Goal: Task Accomplishment & Management: Manage account settings

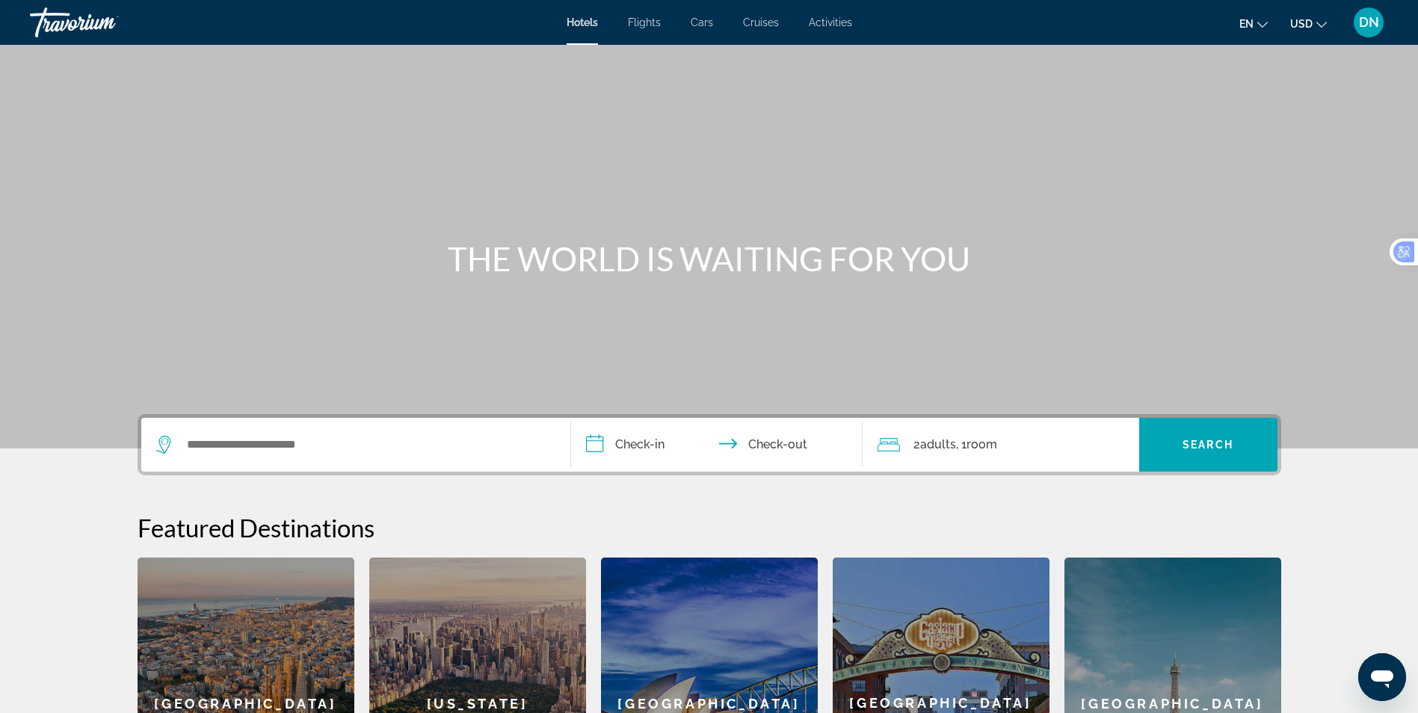
click at [1365, 22] on span "DN" at bounding box center [1369, 22] width 20 height 15
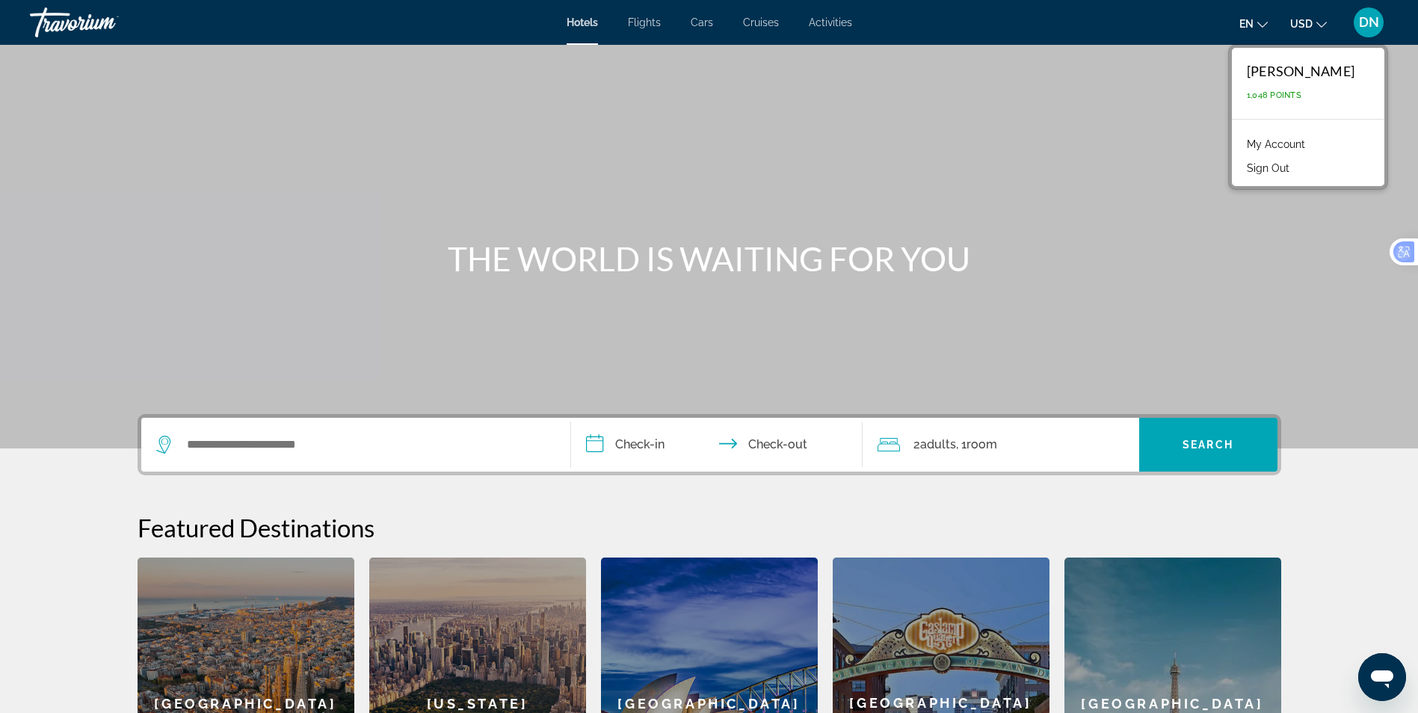
click at [1297, 144] on link "My Account" at bounding box center [1275, 144] width 73 height 19
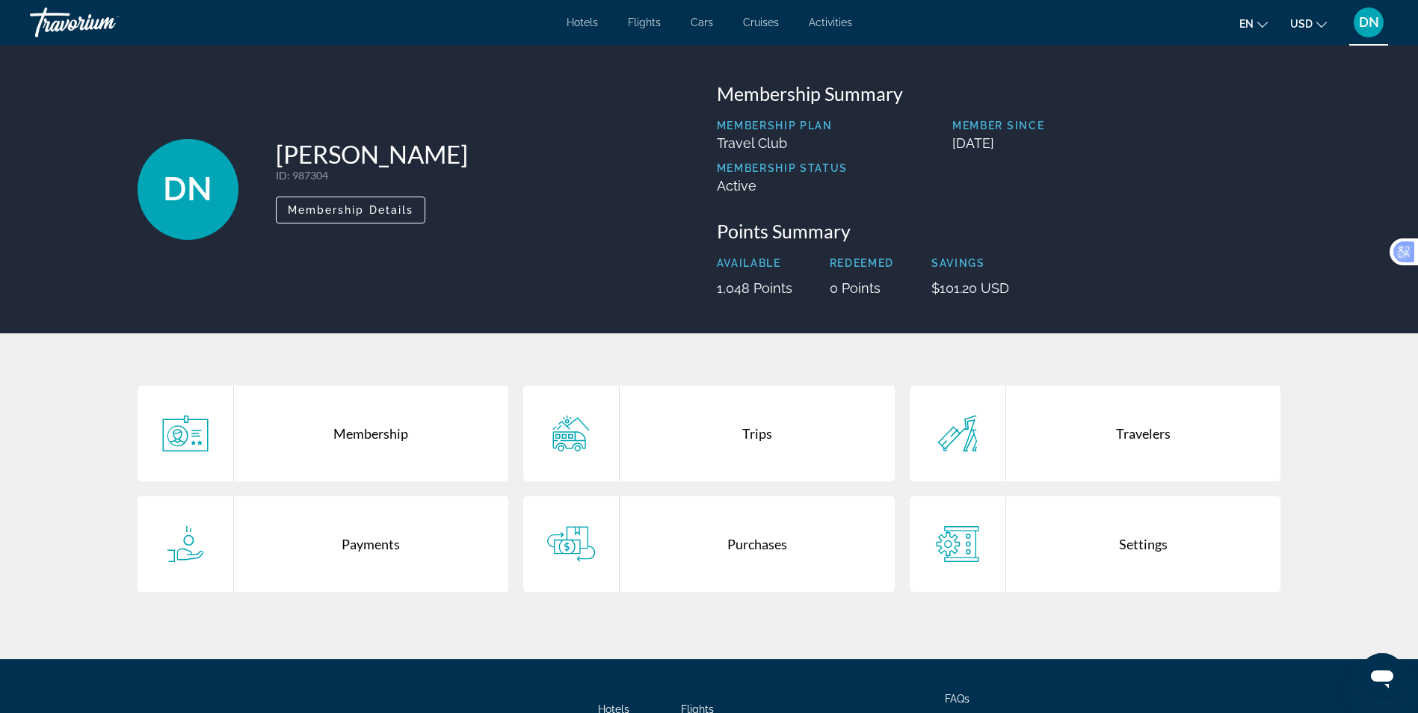
click at [742, 546] on div "Purchases" at bounding box center [757, 544] width 275 height 96
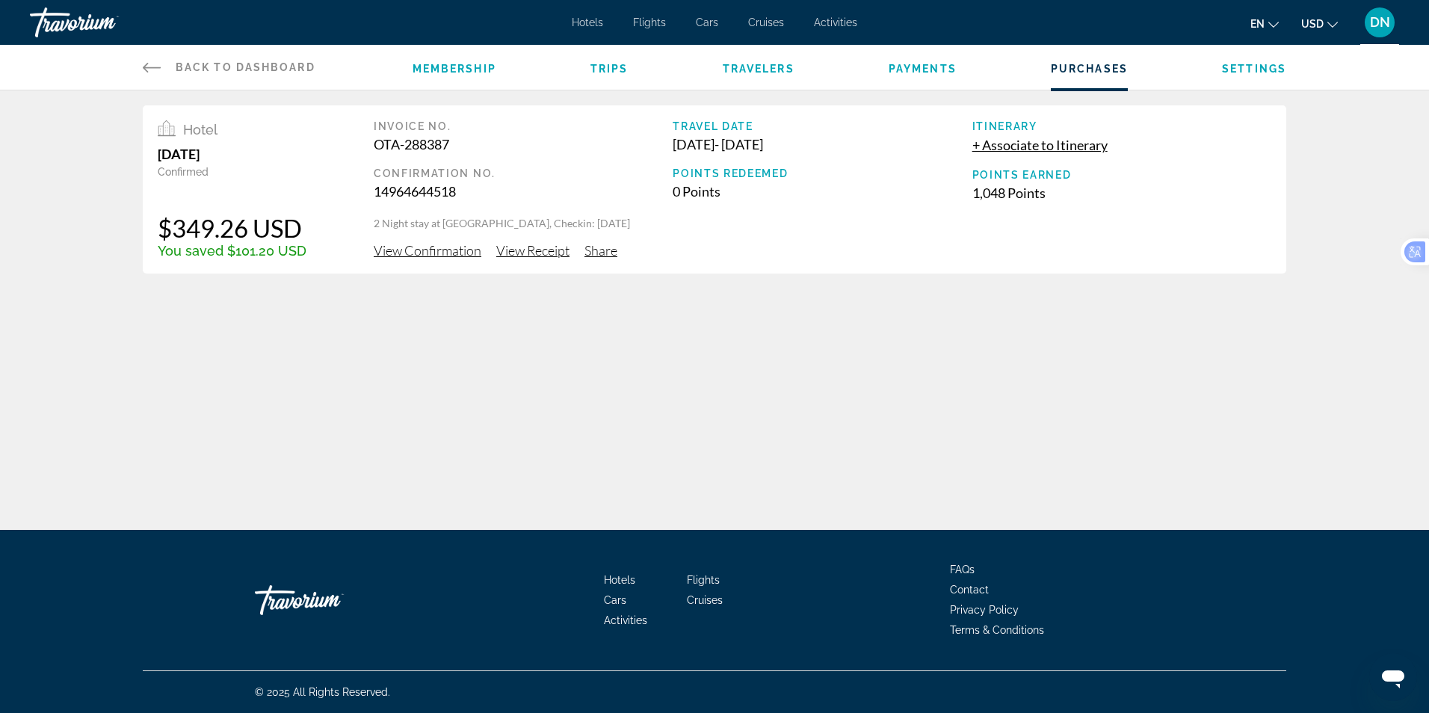
click at [615, 73] on span "Trips" at bounding box center [610, 69] width 38 height 12
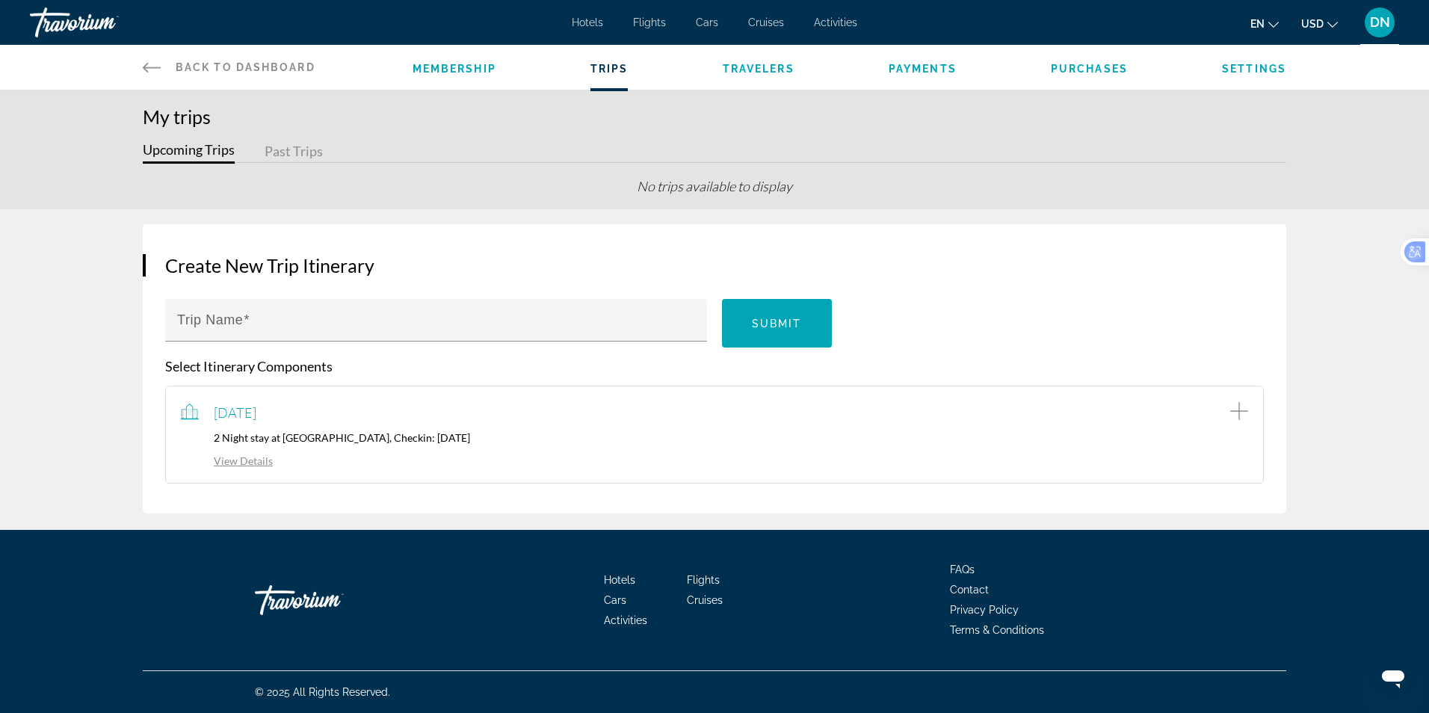
click at [932, 73] on span "Payments" at bounding box center [923, 69] width 68 height 12
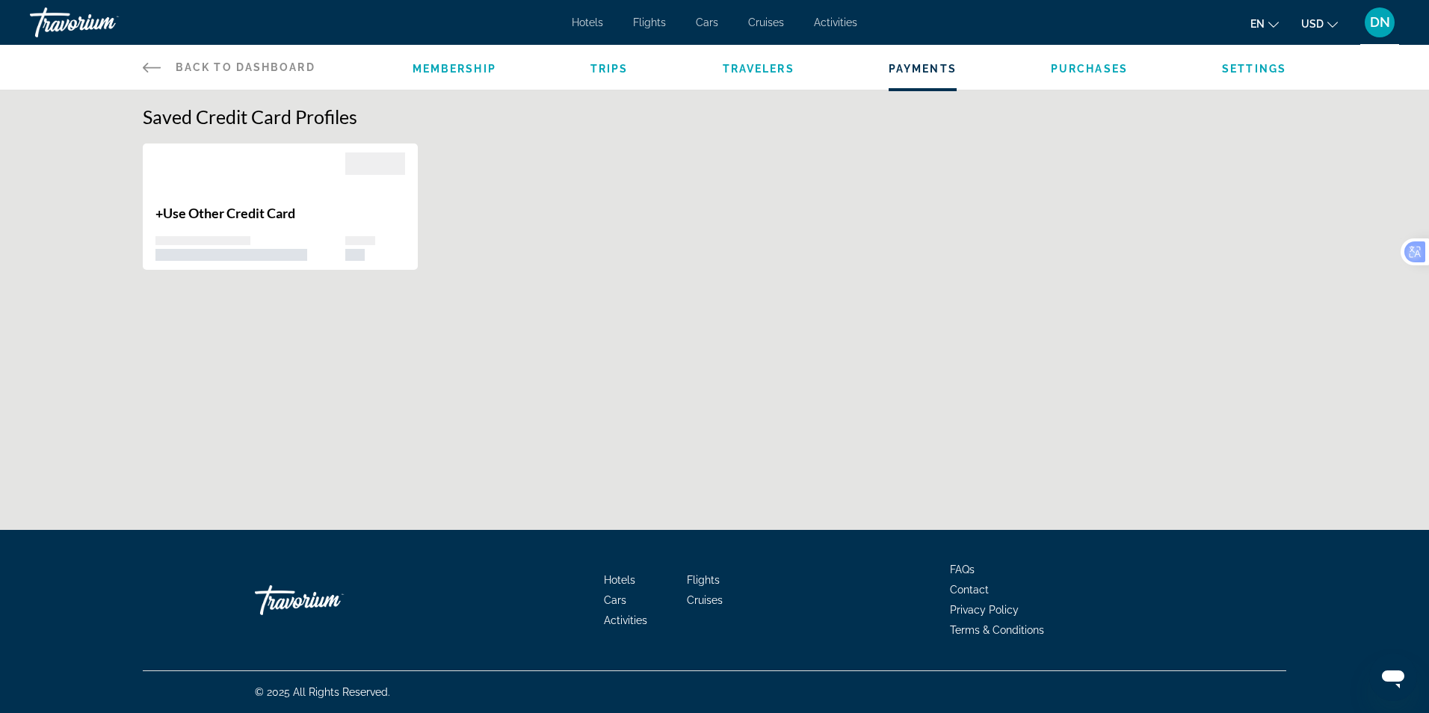
click at [1108, 71] on span "Purchases" at bounding box center [1089, 69] width 77 height 12
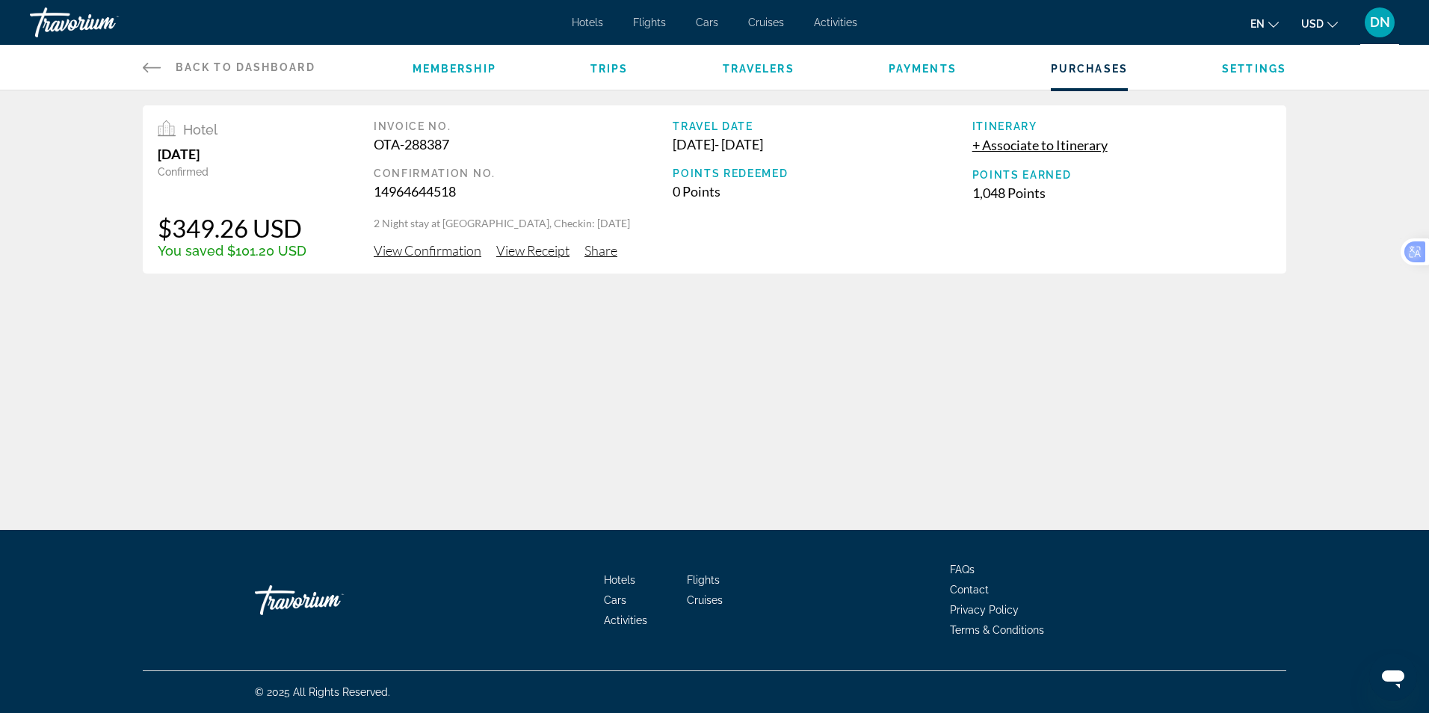
click at [1275, 66] on span "Settings" at bounding box center [1254, 69] width 64 height 12
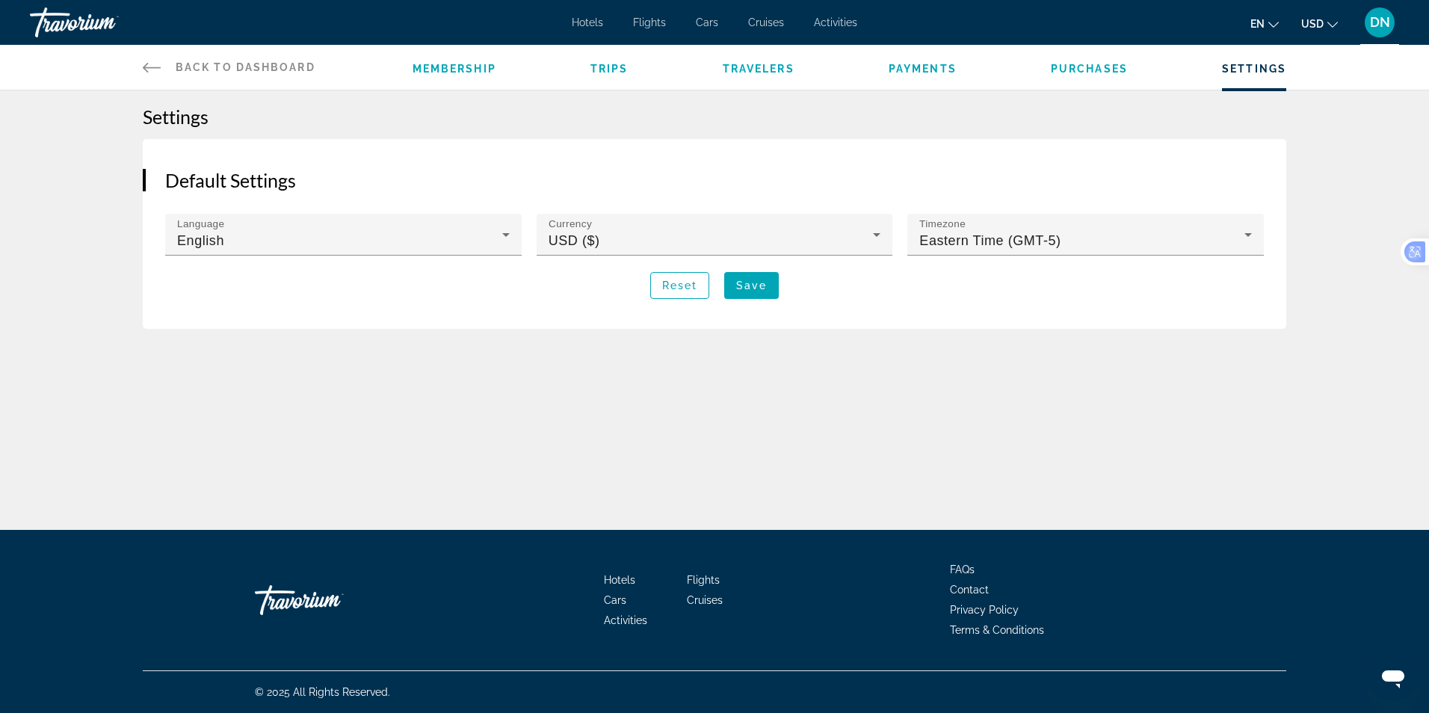
click at [466, 72] on span "Membership" at bounding box center [455, 69] width 84 height 12
